Goal: Task Accomplishment & Management: Manage account settings

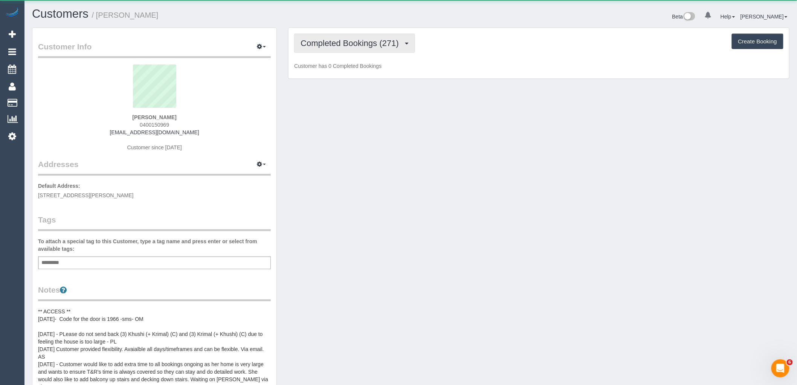
click at [361, 44] on span "Completed Bookings (271)" at bounding box center [352, 42] width 102 height 9
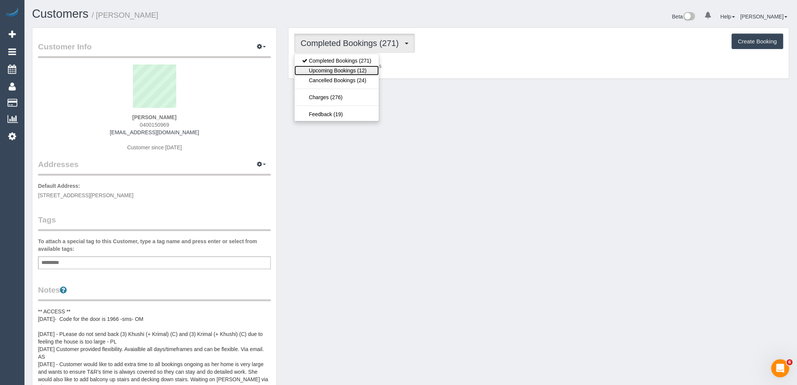
click at [350, 73] on link "Upcoming Bookings (12)" at bounding box center [337, 71] width 84 height 10
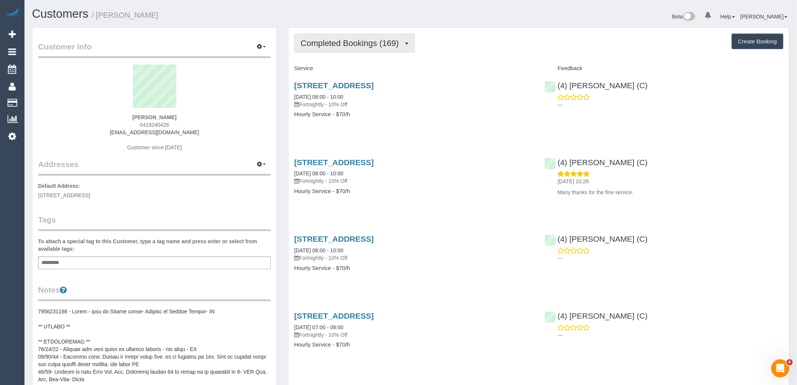
click at [356, 49] on button "Completed Bookings (169)" at bounding box center [354, 43] width 121 height 19
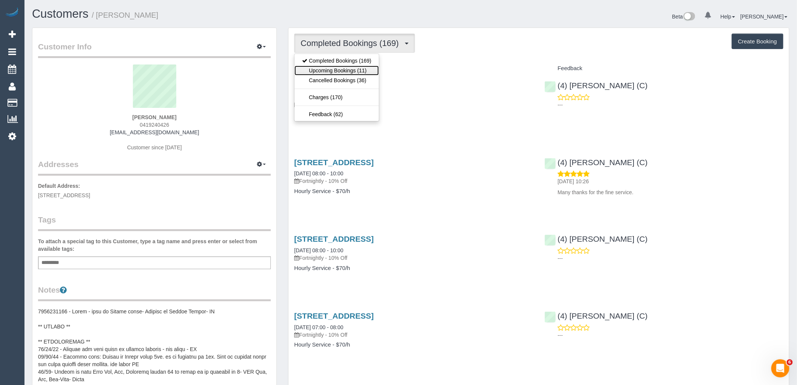
click at [357, 69] on link "Upcoming Bookings (11)" at bounding box center [337, 71] width 84 height 10
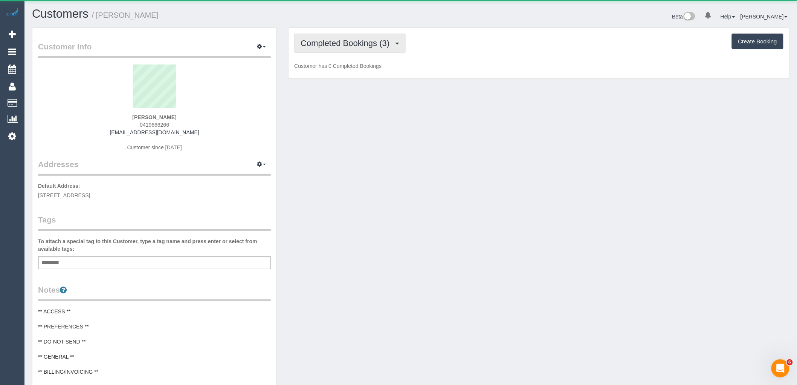
click at [370, 40] on span "Completed Bookings (3)" at bounding box center [347, 42] width 93 height 9
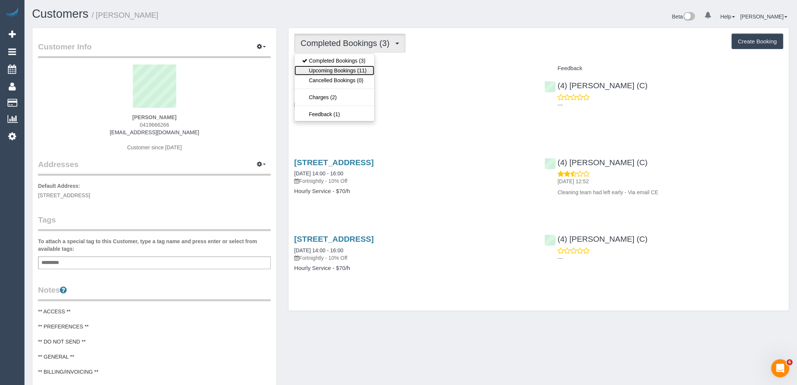
click at [359, 70] on link "Upcoming Bookings (11)" at bounding box center [334, 71] width 79 height 10
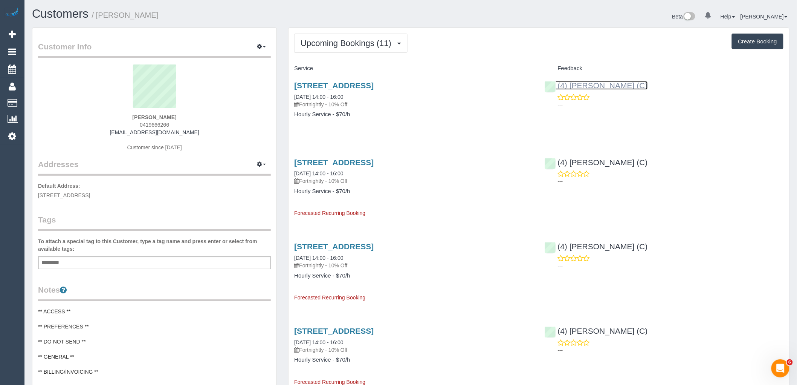
click at [597, 88] on link "(4) [PERSON_NAME] (C)" at bounding box center [596, 85] width 103 height 9
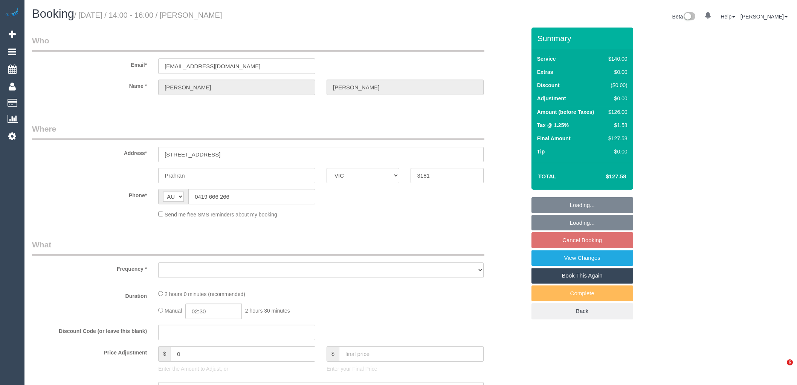
select select "VIC"
select select "string:stripe-pm_1RzxHd2GScqysDRVIXLl5oHx"
select select "number:29"
select select "number:14"
select select "number:19"
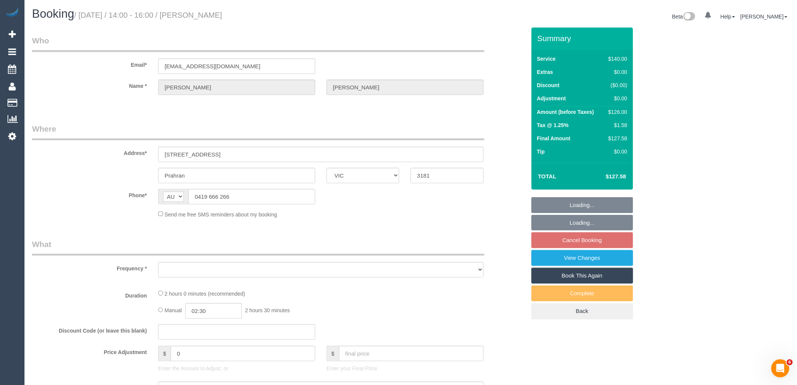
select select "number:22"
select select "number:35"
select select "number:13"
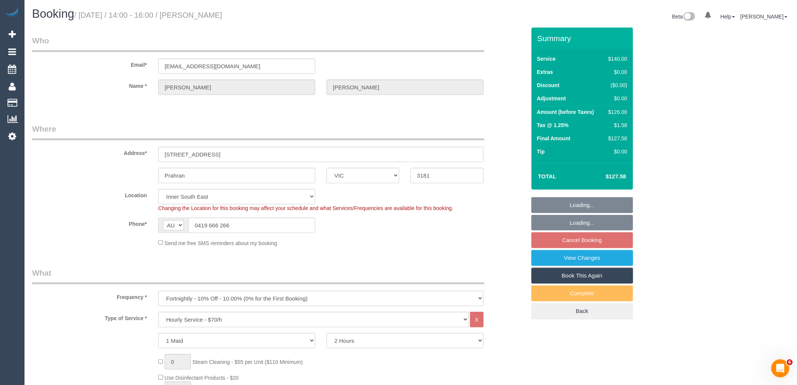
select select "object:857"
select select "spot5"
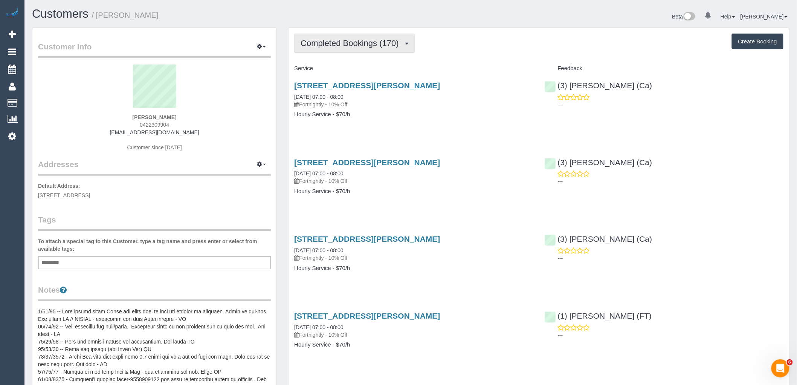
click at [354, 47] on span "Completed Bookings (170)" at bounding box center [352, 42] width 102 height 9
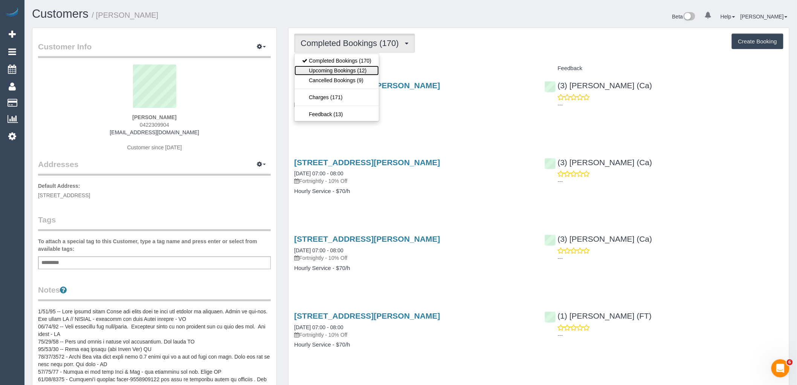
click at [359, 72] on link "Upcoming Bookings (12)" at bounding box center [337, 71] width 84 height 10
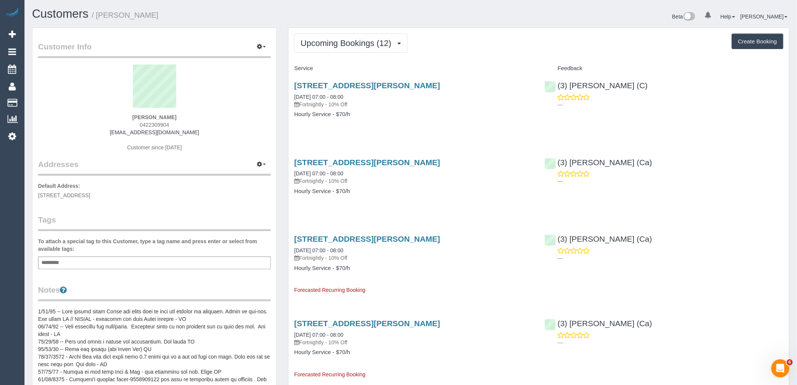
click at [466, 102] on p "Fortnightly - 10% Off" at bounding box center [413, 105] width 239 height 8
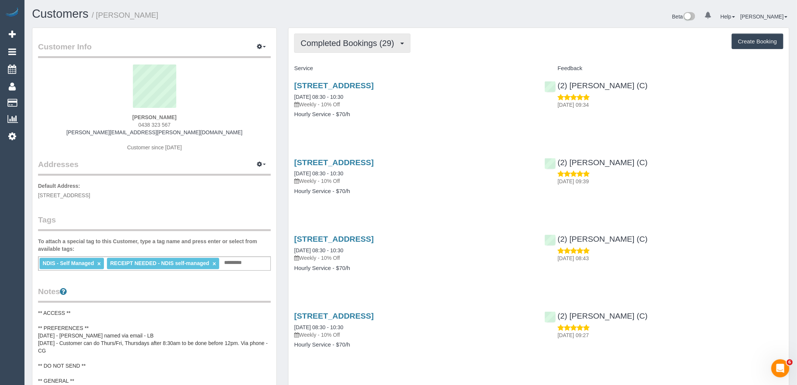
click at [332, 43] on span "Completed Bookings (29)" at bounding box center [349, 42] width 97 height 9
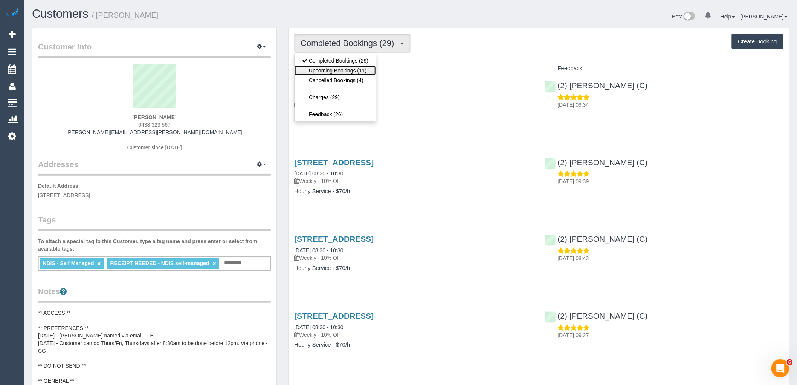
click at [343, 70] on link "Upcoming Bookings (11)" at bounding box center [335, 71] width 81 height 10
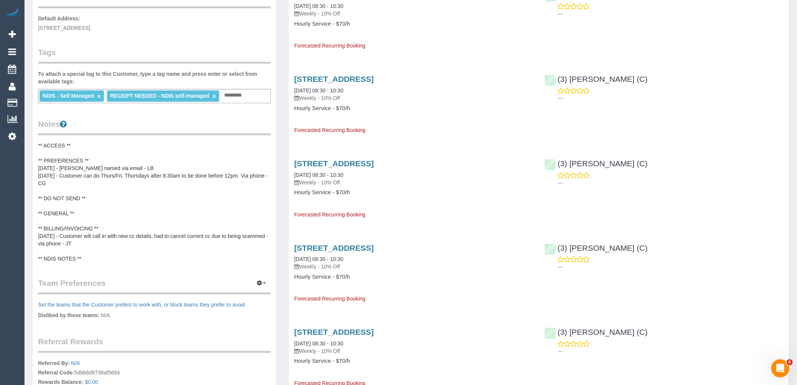
scroll to position [42, 0]
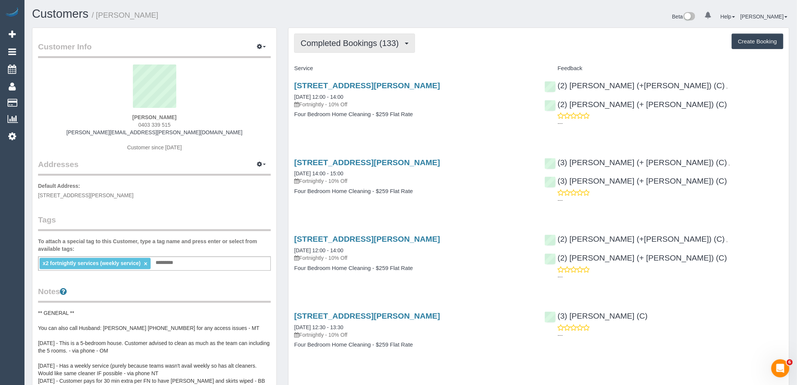
click at [361, 42] on span "Completed Bookings (133)" at bounding box center [352, 42] width 102 height 9
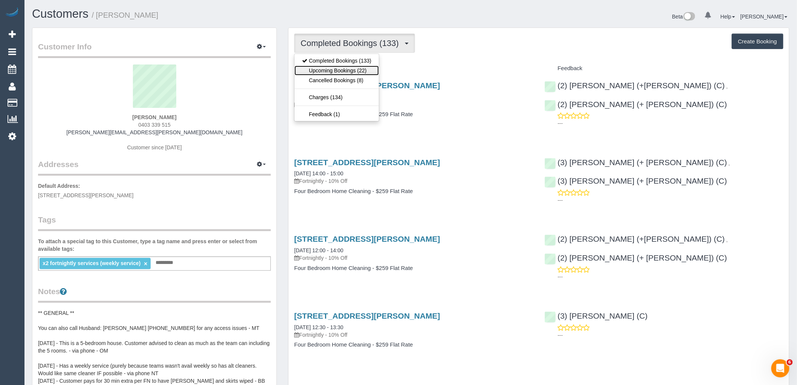
click at [362, 70] on link "Upcoming Bookings (22)" at bounding box center [337, 71] width 84 height 10
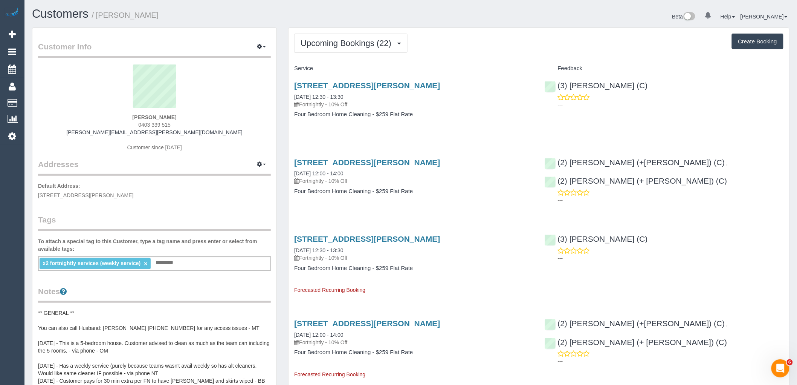
click at [731, 125] on div "34 Woolhouse Street, Northcote, VIC 3070 09/10/2025 12:30 - 13:30 Fortnightly -…" at bounding box center [539, 104] width 501 height 58
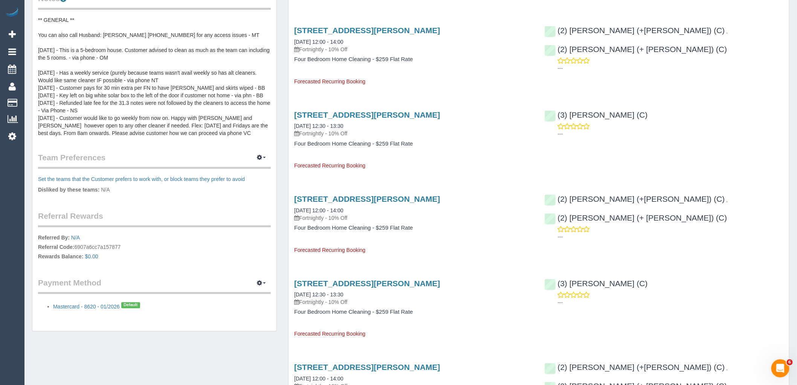
scroll to position [42, 0]
